Goal: Transaction & Acquisition: Obtain resource

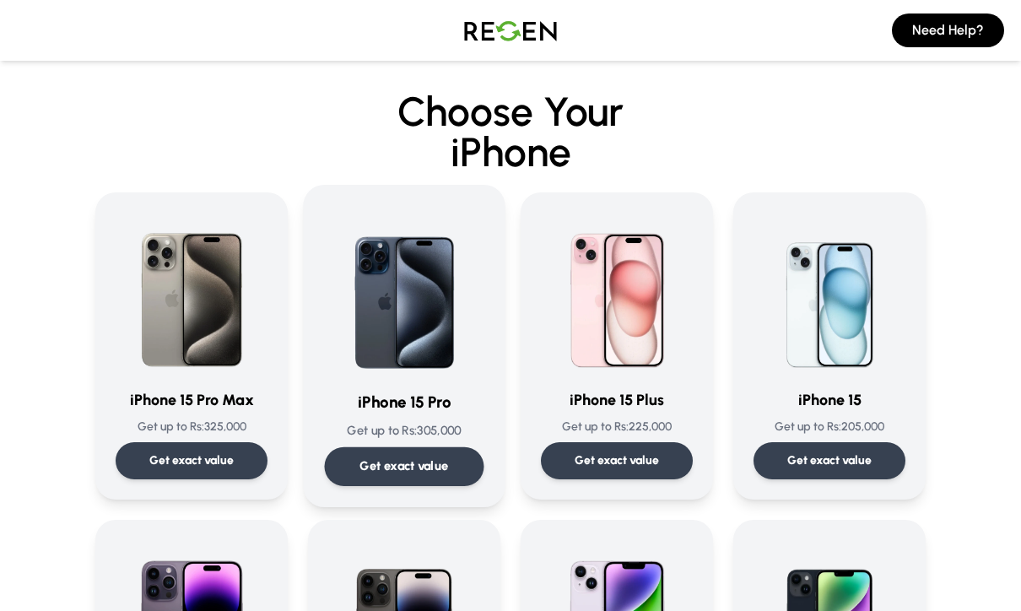
click at [448, 426] on p "Get up to Rs: 305,000" at bounding box center [404, 431] width 159 height 18
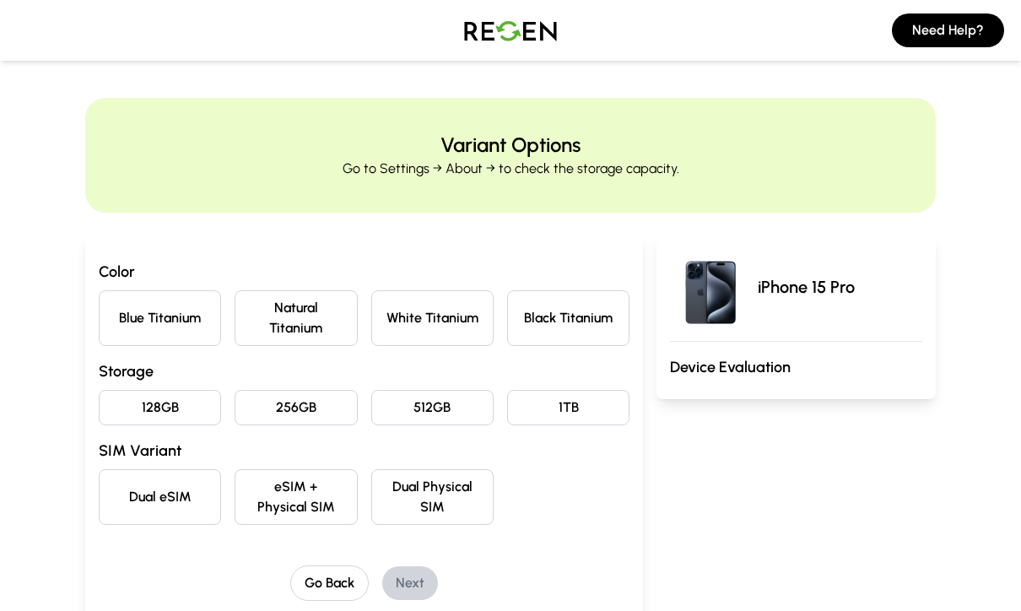
click at [575, 331] on button "Black Titanium" at bounding box center [568, 318] width 122 height 56
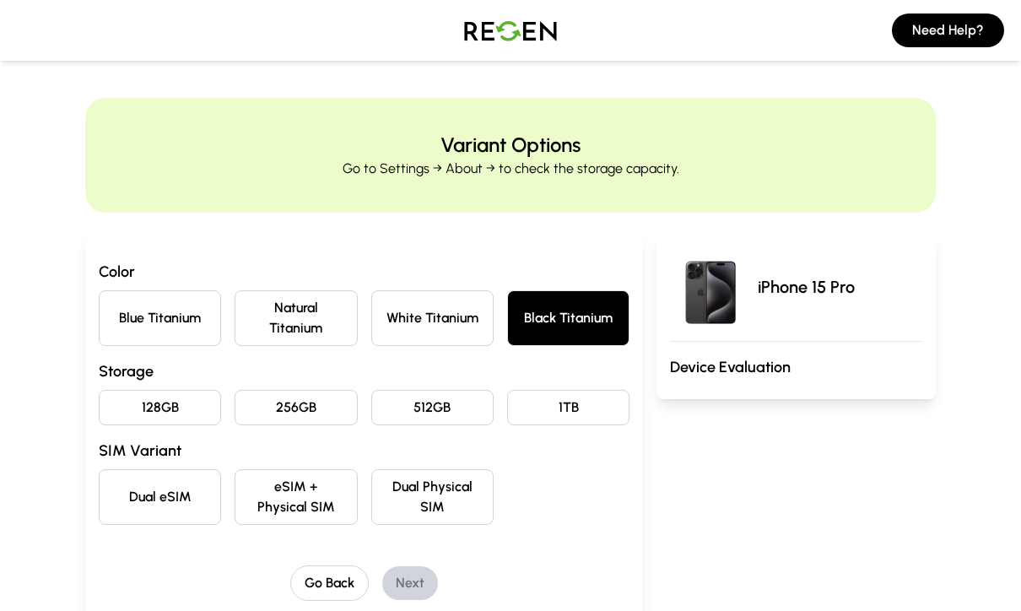
click at [163, 412] on button "128GB" at bounding box center [160, 407] width 122 height 35
click at [176, 499] on button "Dual eSIM" at bounding box center [160, 497] width 122 height 56
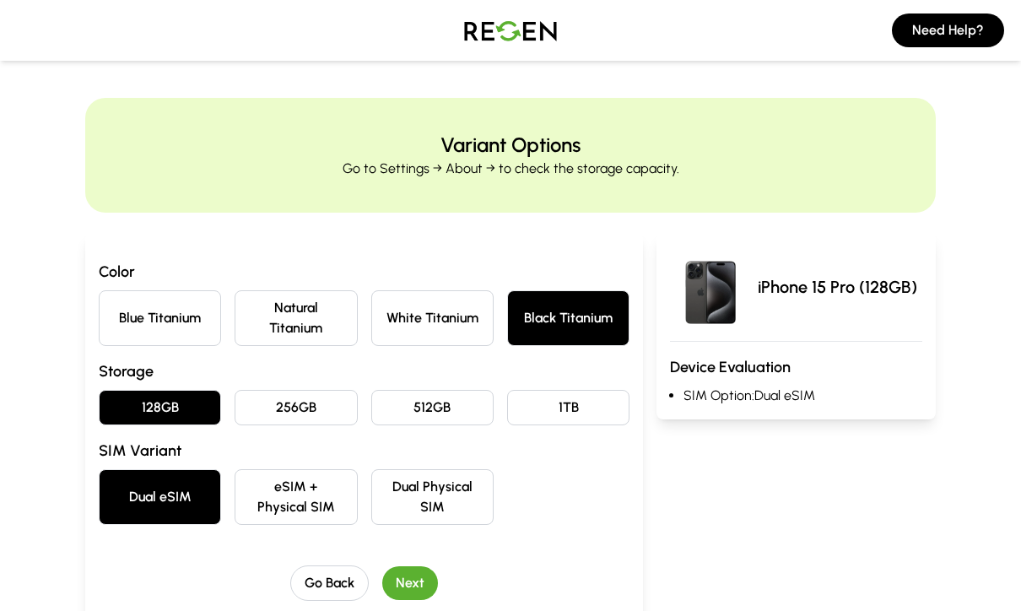
click at [412, 580] on button "Next" at bounding box center [410, 583] width 56 height 34
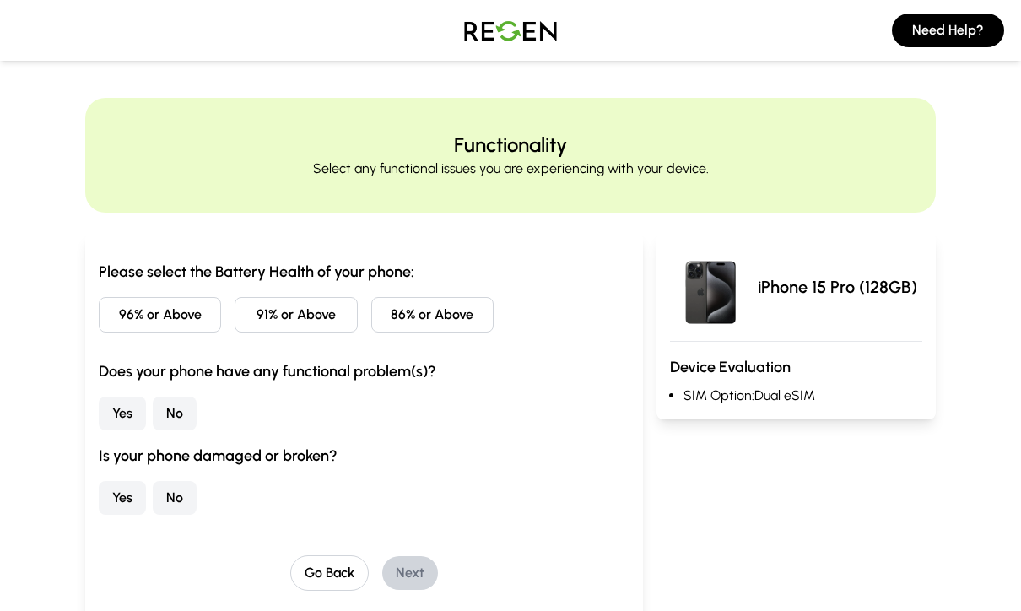
click at [358, 595] on div "Please select the Battery Health of your phone: 96% or Above 91% or Above 86% o…" at bounding box center [363, 428] width 557 height 391
click at [350, 579] on button "Go Back" at bounding box center [329, 572] width 78 height 35
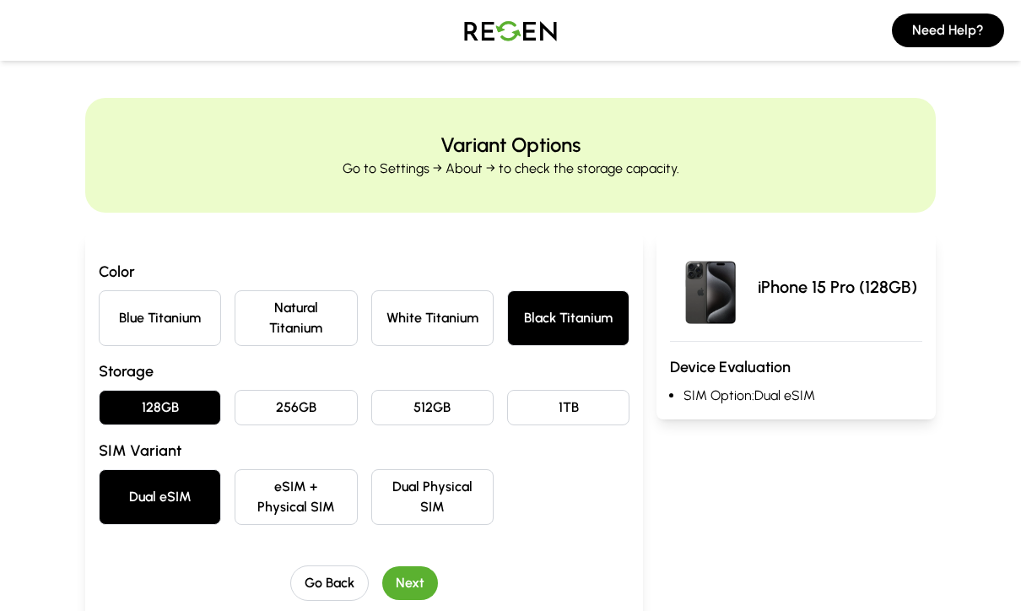
click at [331, 498] on button "eSIM + Physical SIM" at bounding box center [295, 497] width 122 height 56
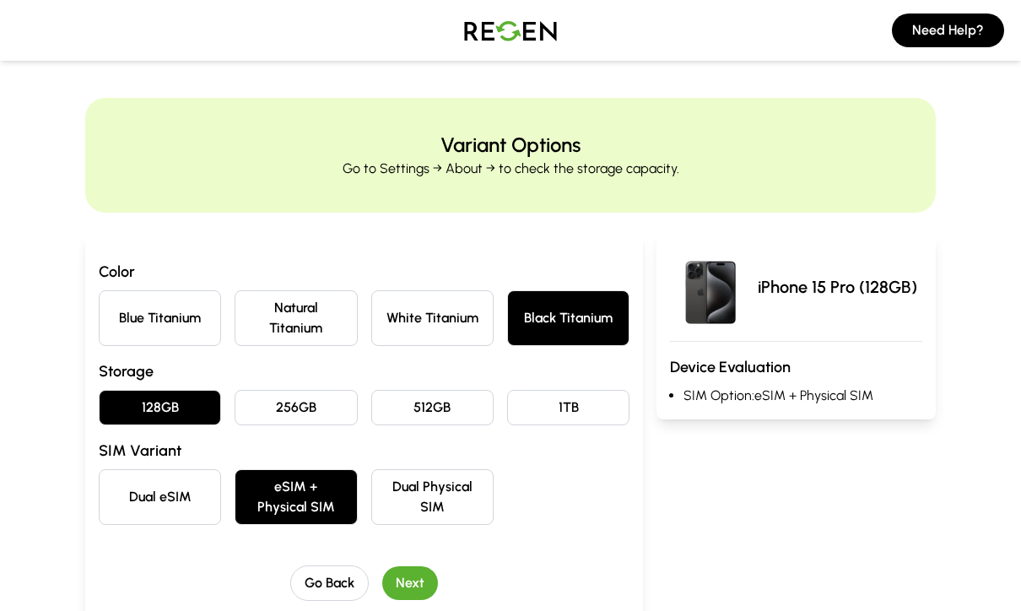
click at [428, 577] on button "Next" at bounding box center [410, 583] width 56 height 34
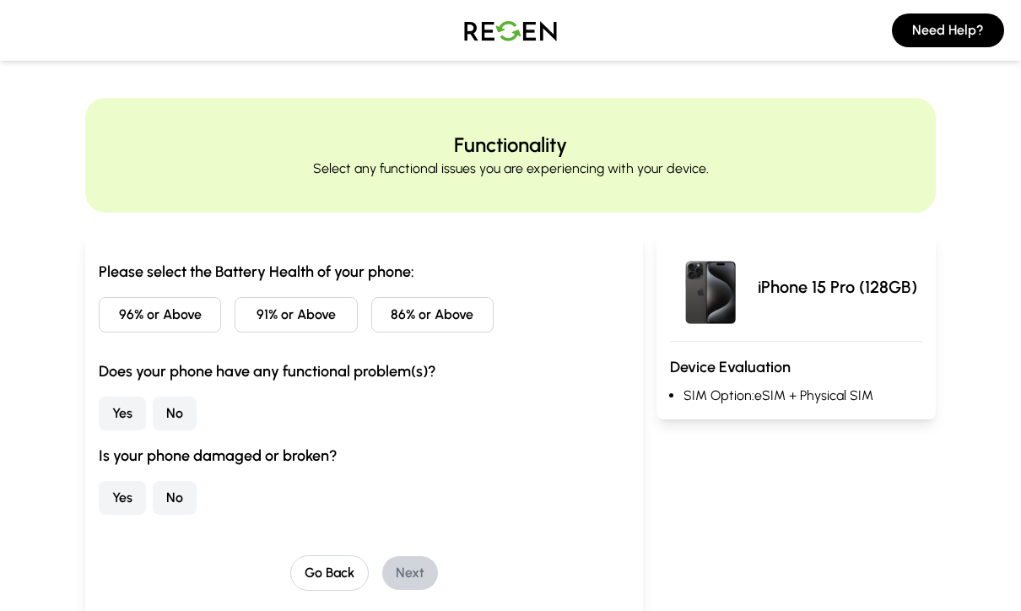
click at [419, 316] on button "86% or Above" at bounding box center [432, 314] width 122 height 35
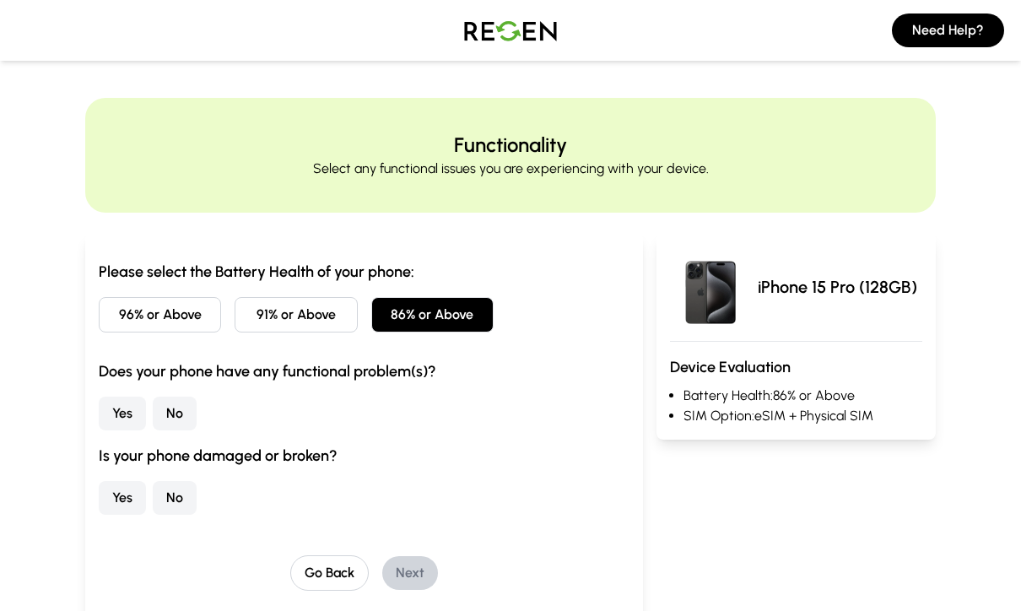
click at [179, 410] on button "No" at bounding box center [175, 413] width 44 height 34
click at [172, 503] on button "No" at bounding box center [175, 498] width 44 height 34
click at [424, 579] on button "Next" at bounding box center [410, 573] width 56 height 34
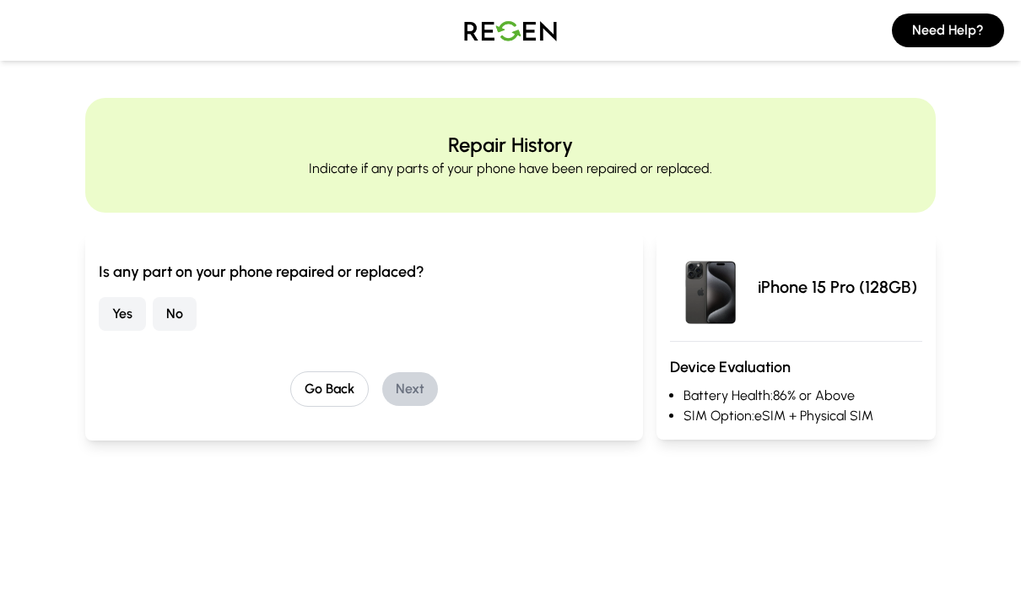
click at [177, 320] on button "No" at bounding box center [175, 314] width 44 height 34
click at [412, 394] on button "Next" at bounding box center [410, 389] width 56 height 34
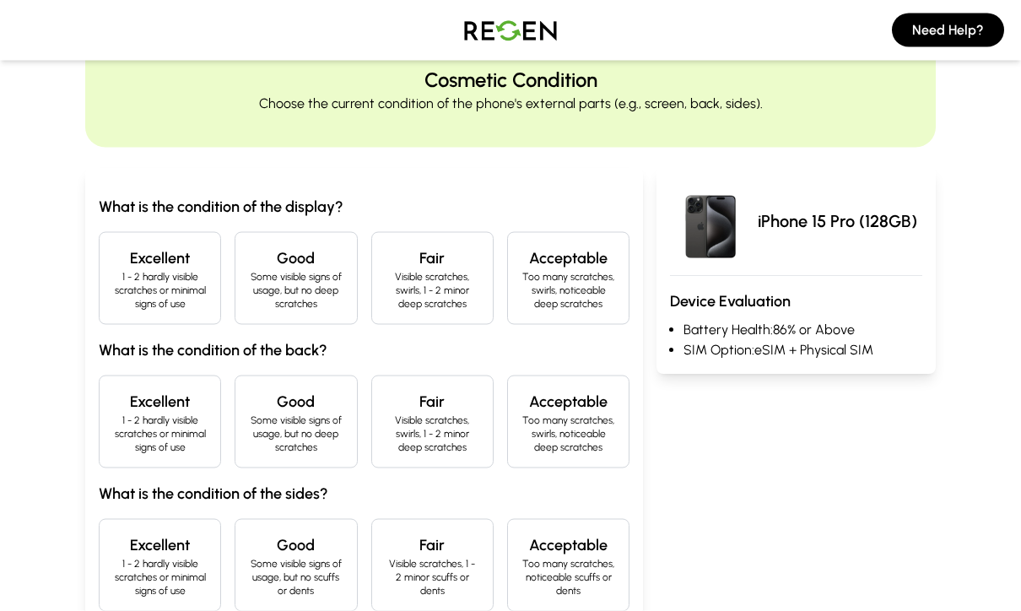
scroll to position [66, 0]
click at [168, 280] on p "1 - 2 hardly visible scratches or minimal signs of use" at bounding box center [160, 289] width 94 height 40
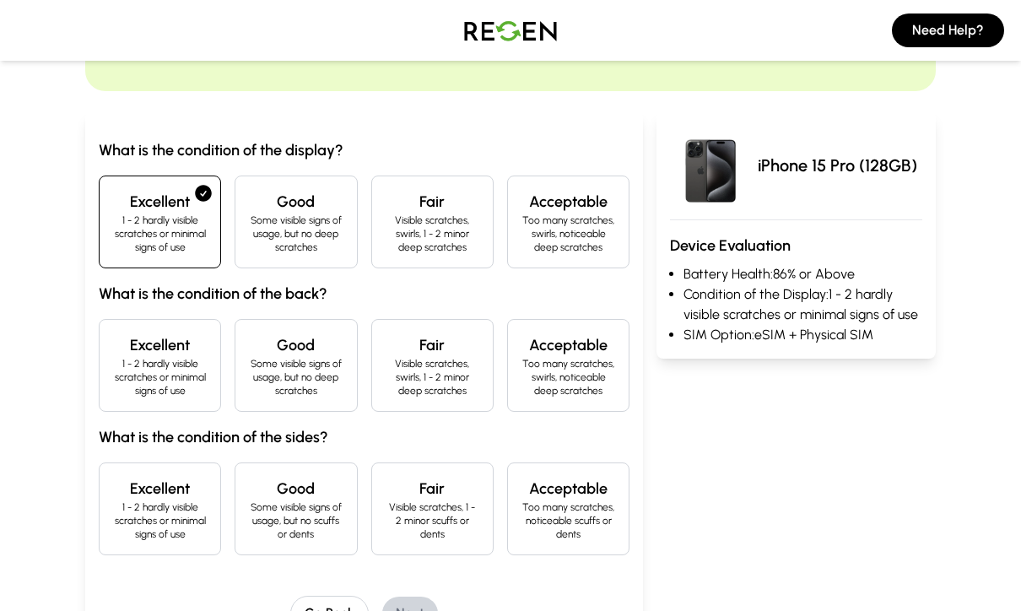
scroll to position [132, 0]
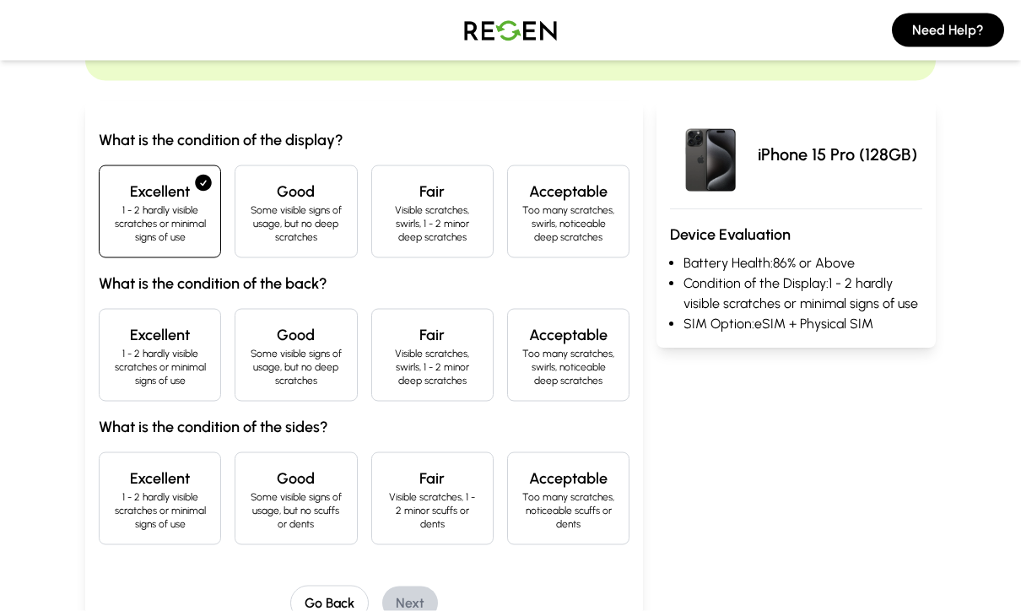
click at [275, 370] on p "Some visible signs of usage, but no deep scratches" at bounding box center [296, 367] width 94 height 40
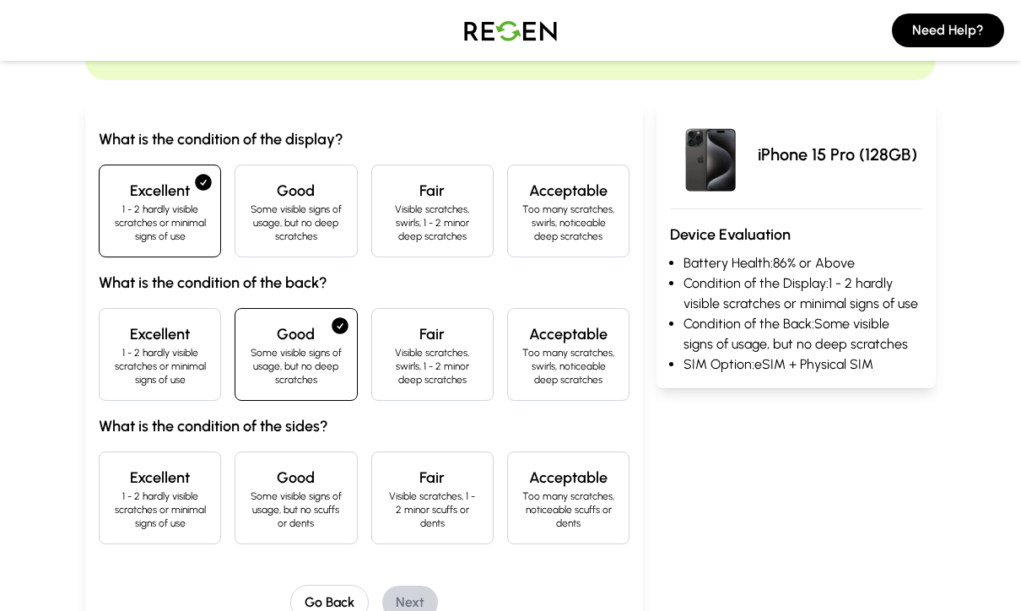
click at [174, 380] on p "1 - 2 hardly visible scratches or minimal signs of use" at bounding box center [160, 366] width 94 height 40
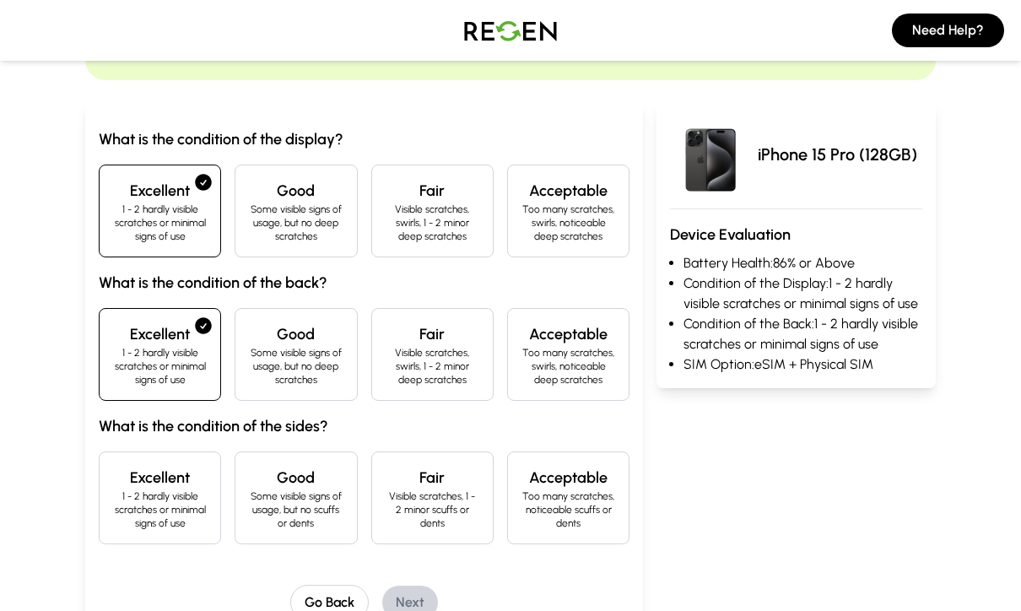
click at [267, 508] on p "Some visible signs of usage, but no scuffs or dents" at bounding box center [296, 509] width 94 height 40
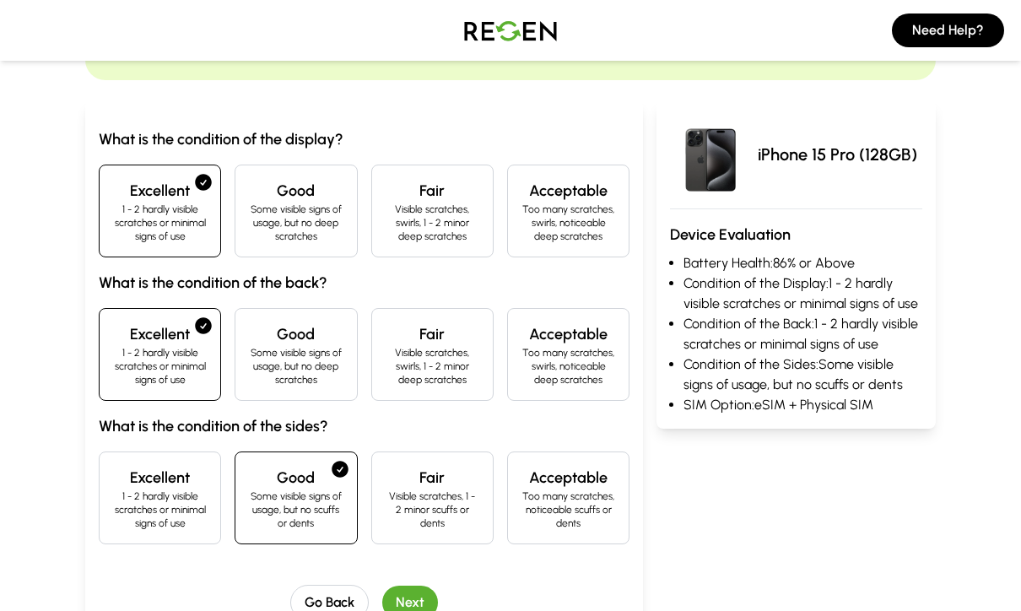
click at [415, 603] on button "Next" at bounding box center [410, 602] width 56 height 34
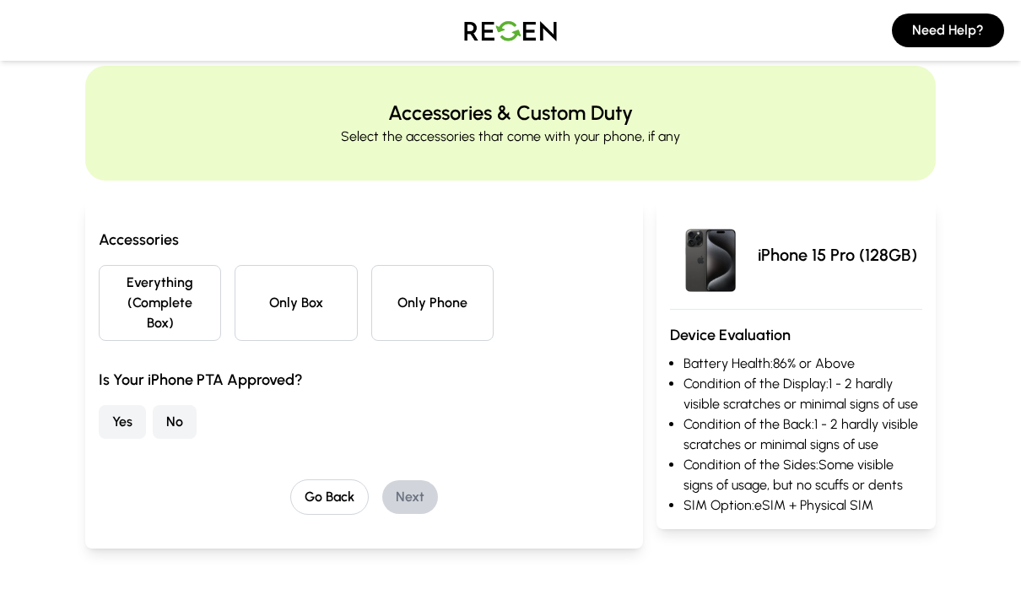
scroll to position [0, 0]
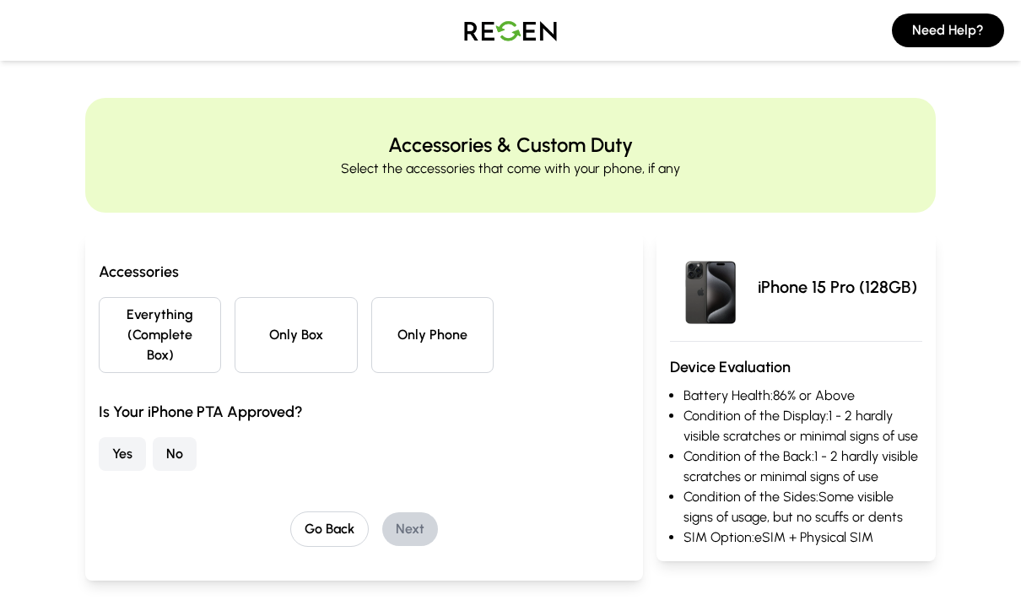
click at [187, 347] on button "Everything (Complete Box)" at bounding box center [160, 335] width 122 height 76
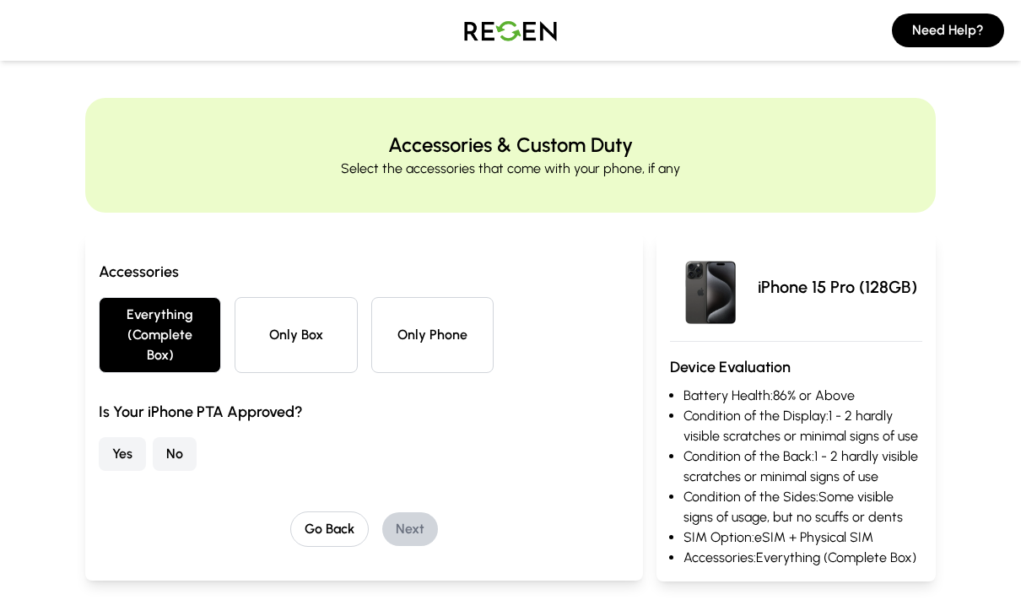
click at [128, 461] on button "Yes" at bounding box center [122, 454] width 47 height 34
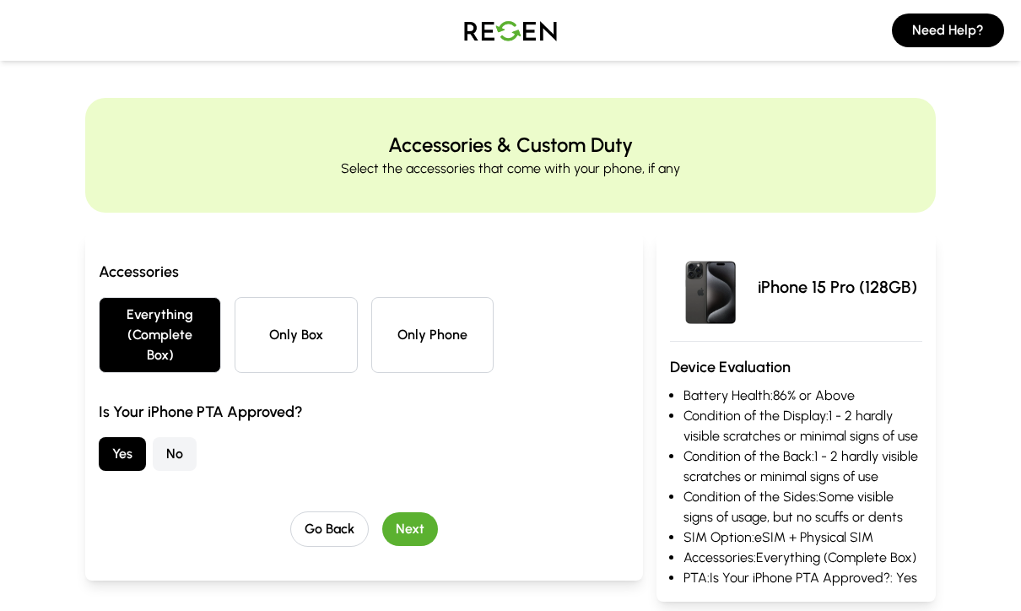
click at [425, 348] on button "Only Phone" at bounding box center [432, 335] width 122 height 76
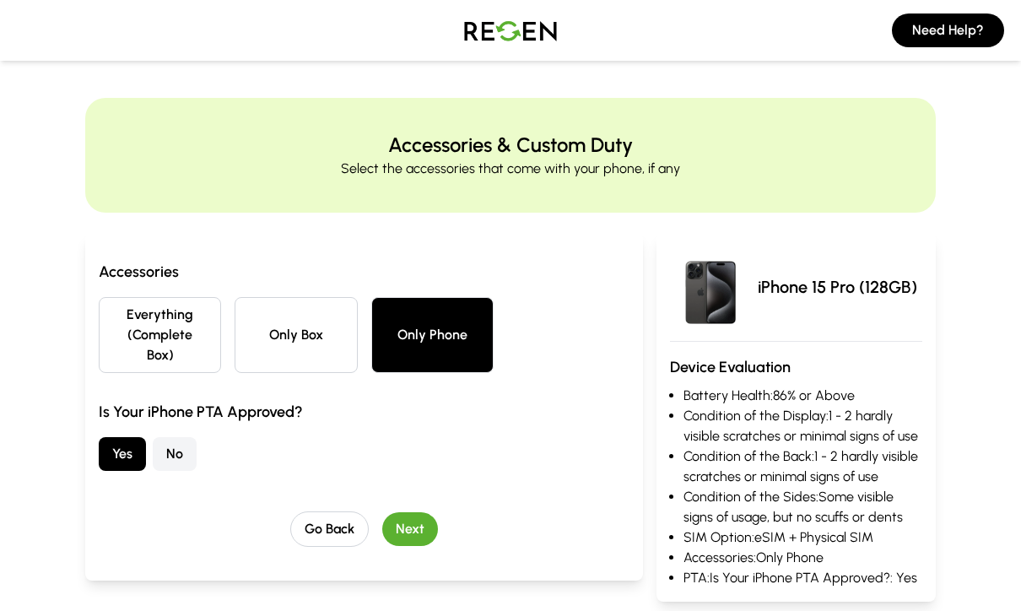
click at [420, 531] on button "Next" at bounding box center [410, 529] width 56 height 34
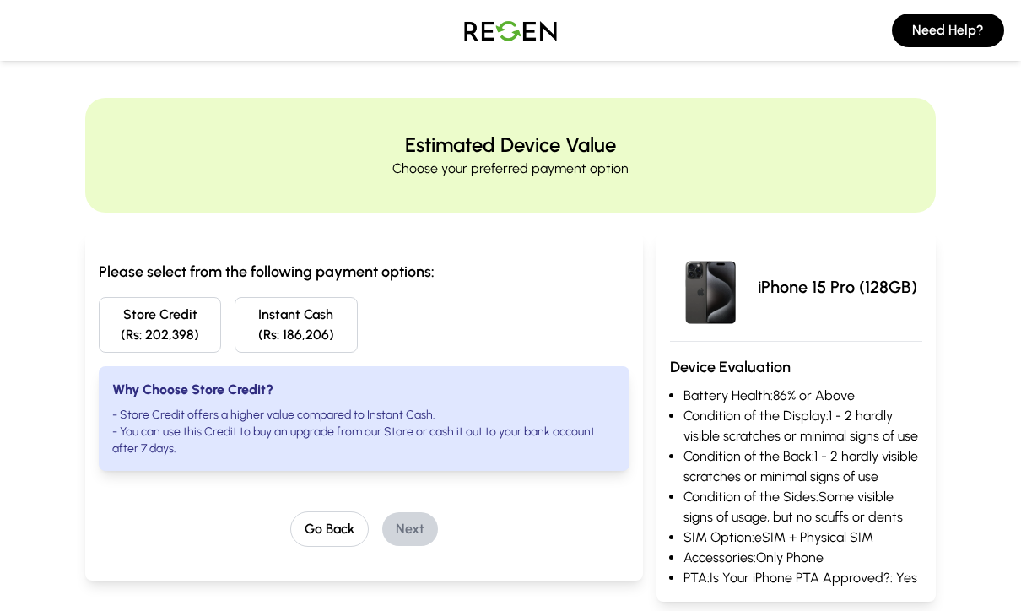
drag, startPoint x: 644, startPoint y: 307, endPoint x: 611, endPoint y: 367, distance: 68.7
click at [644, 308] on div "Please select from the following payment options: Store Credit (Rs: 202,398) In…" at bounding box center [510, 417] width 850 height 408
